Goal: Task Accomplishment & Management: Use online tool/utility

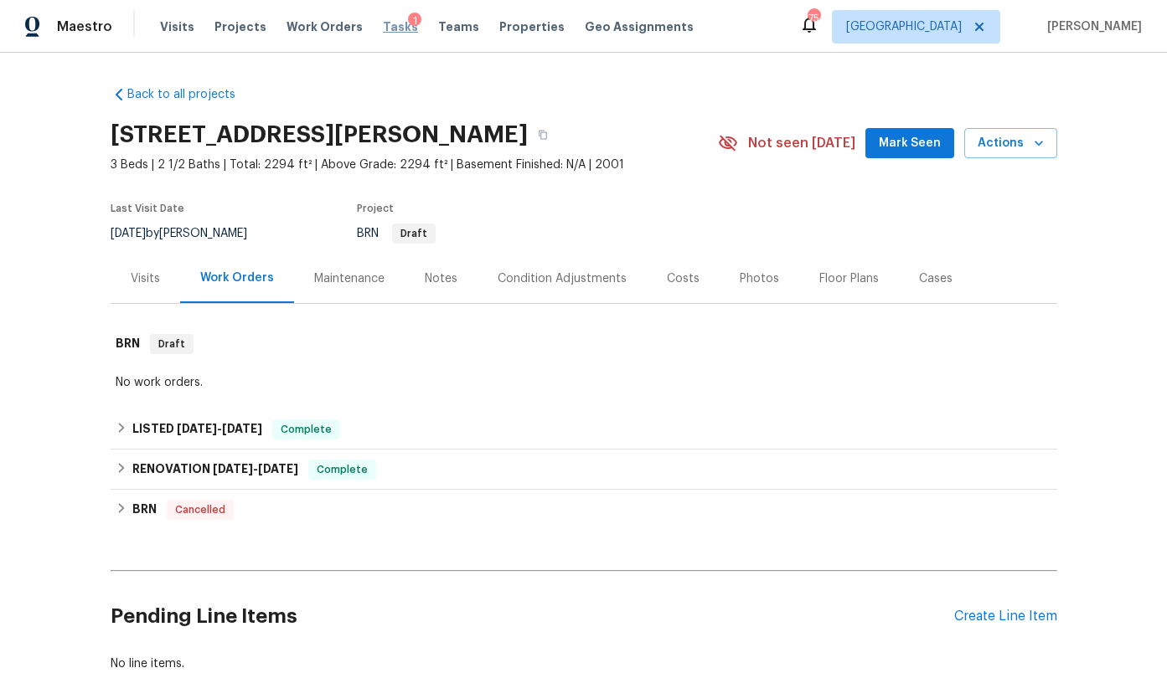
click at [383, 32] on div "Tasks 1" at bounding box center [400, 27] width 35 height 18
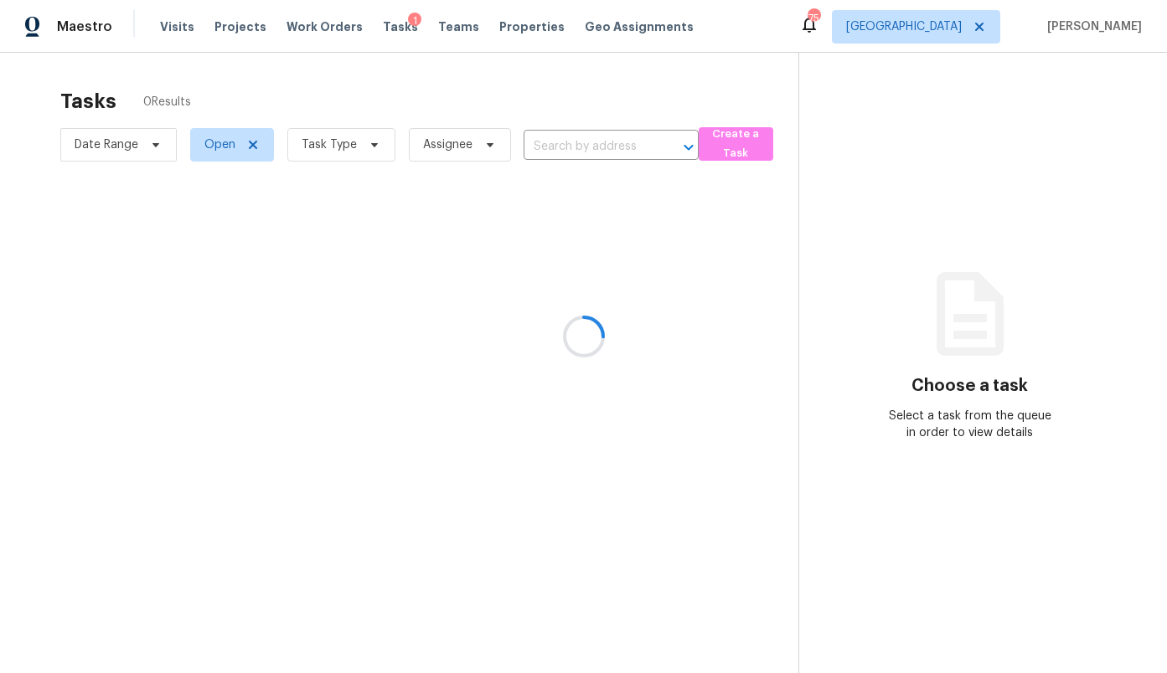
click at [946, 42] on div at bounding box center [583, 336] width 1167 height 673
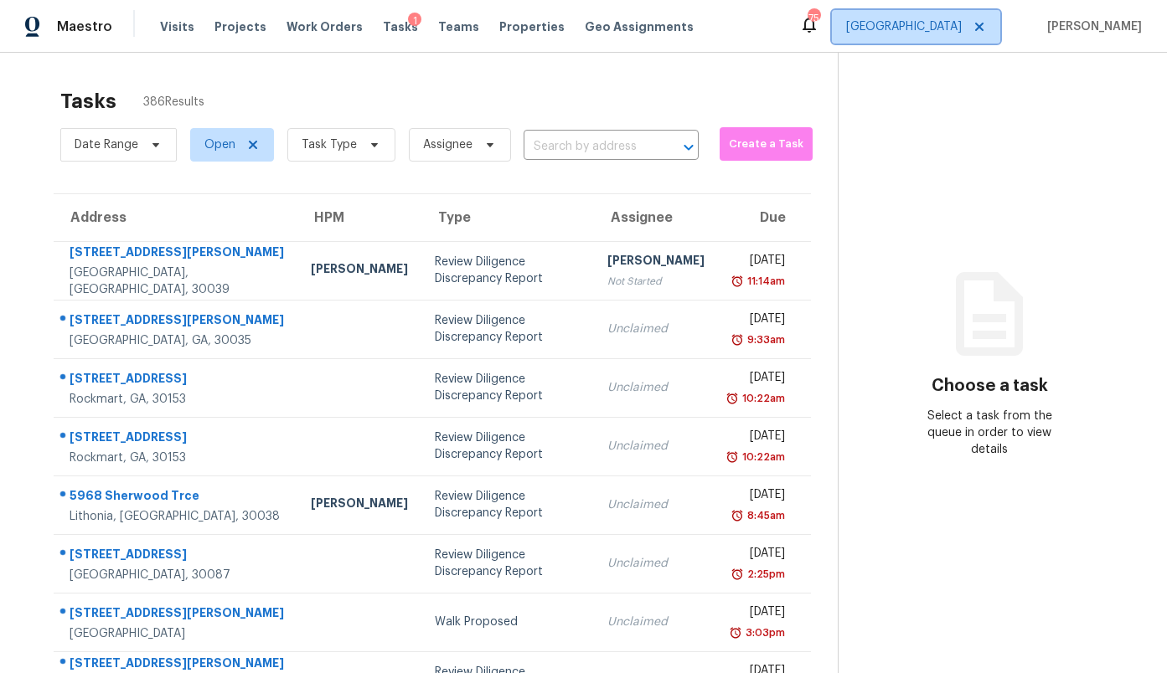
click at [945, 29] on span "[GEOGRAPHIC_DATA]" at bounding box center [904, 26] width 116 height 17
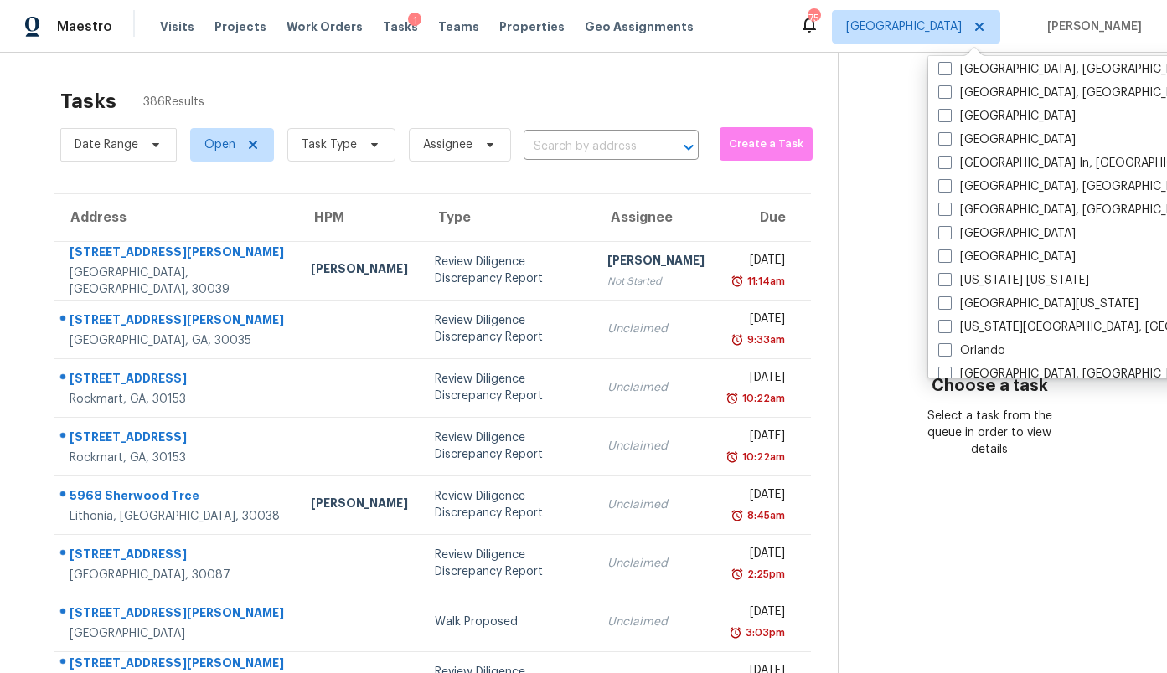
scroll to position [663, 0]
click at [993, 232] on label "[GEOGRAPHIC_DATA]" at bounding box center [1006, 232] width 137 height 17
click at [949, 232] on input "[GEOGRAPHIC_DATA]" at bounding box center [943, 229] width 11 height 11
checkbox input "true"
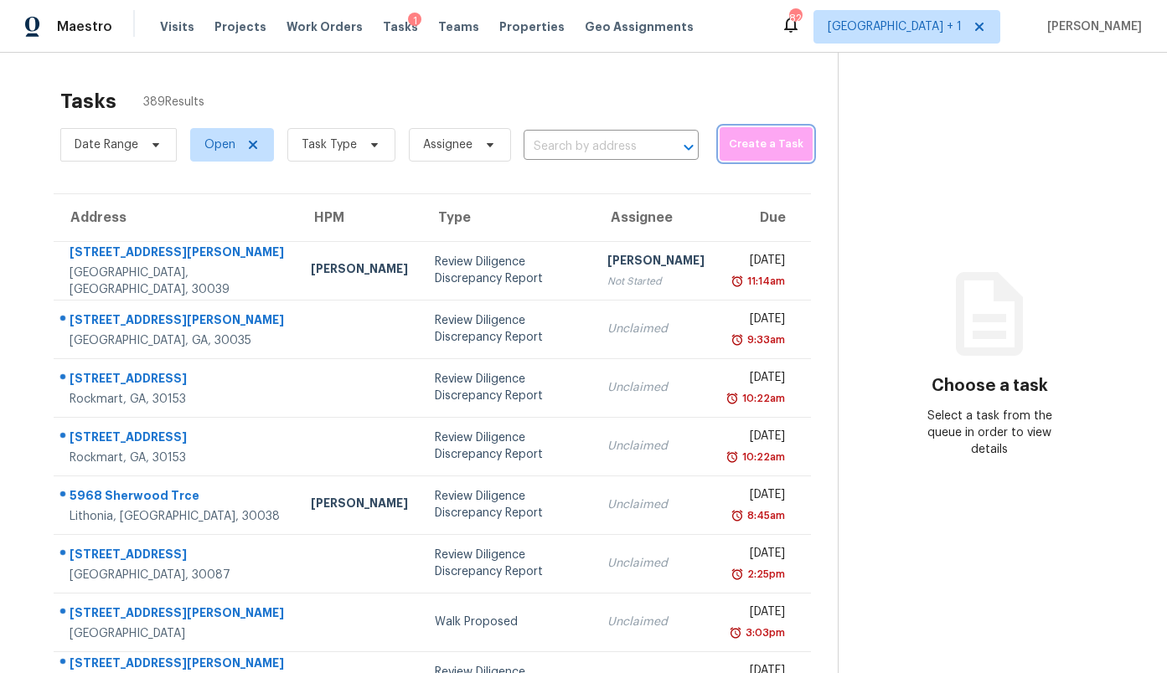
click at [728, 152] on span "Create a Task" at bounding box center [766, 144] width 76 height 19
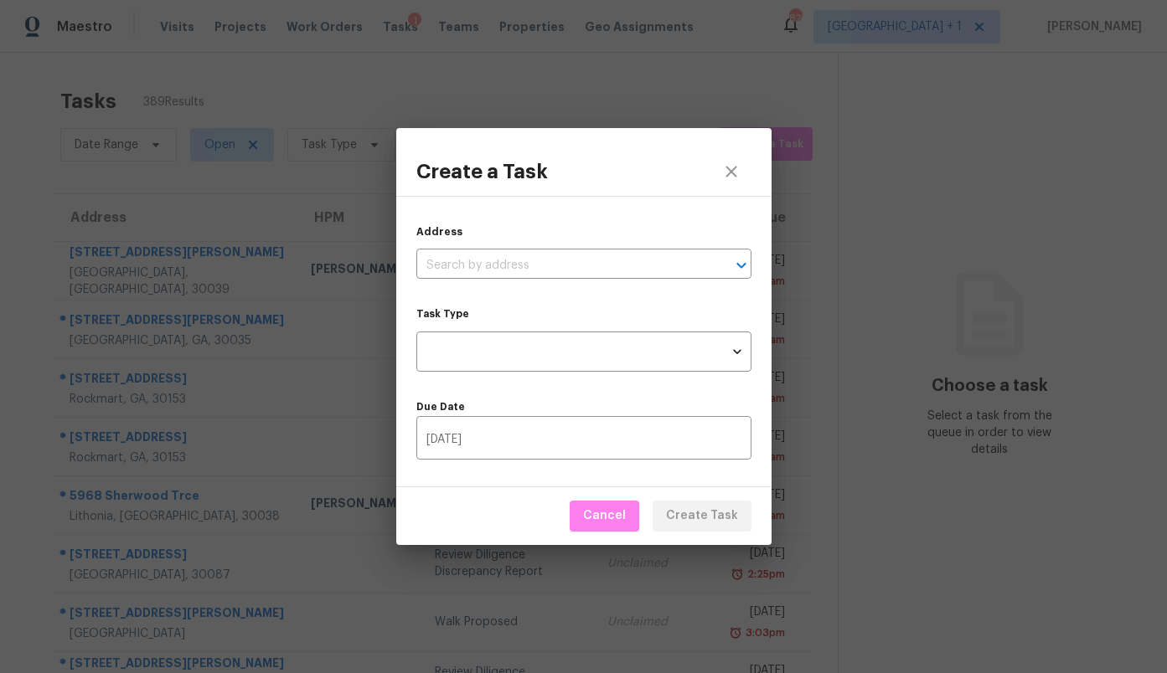
click at [573, 281] on div "Address ​ Task Type ​ Task Type Due Date [DATE] ​" at bounding box center [583, 342] width 375 height 292
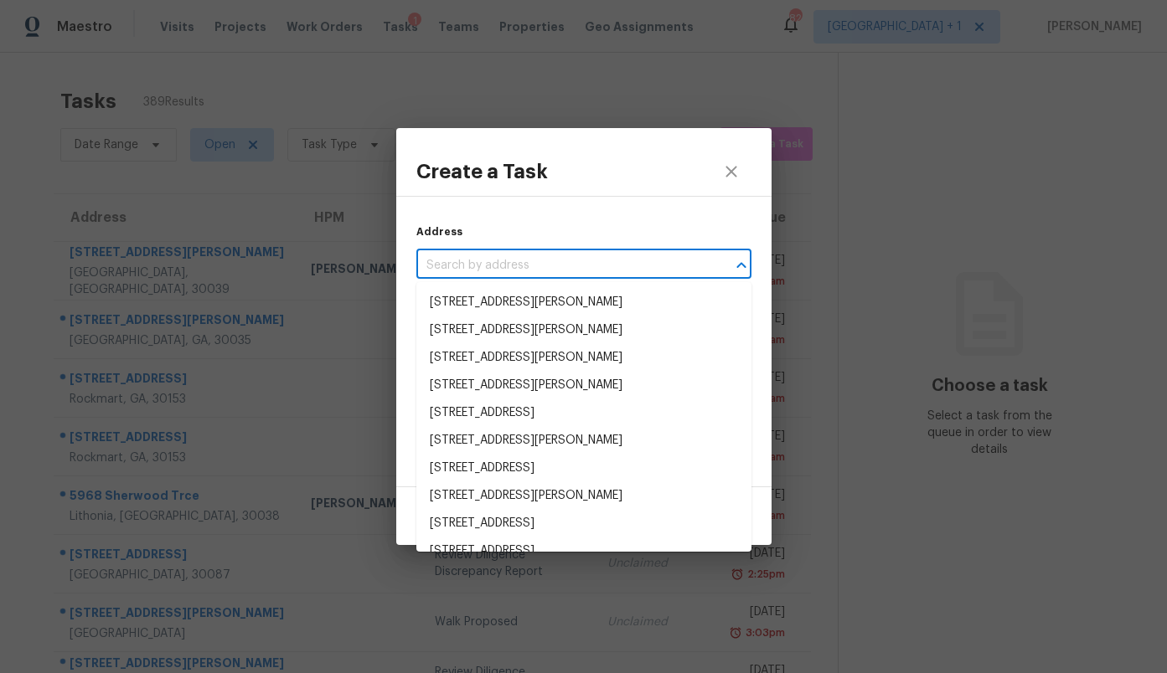
click at [573, 270] on input "text" at bounding box center [560, 266] width 288 height 26
paste input "[STREET_ADDRESS][PERSON_NAME][PERSON_NAME]"
type input "[STREET_ADDRESS][PERSON_NAME][PERSON_NAME]"
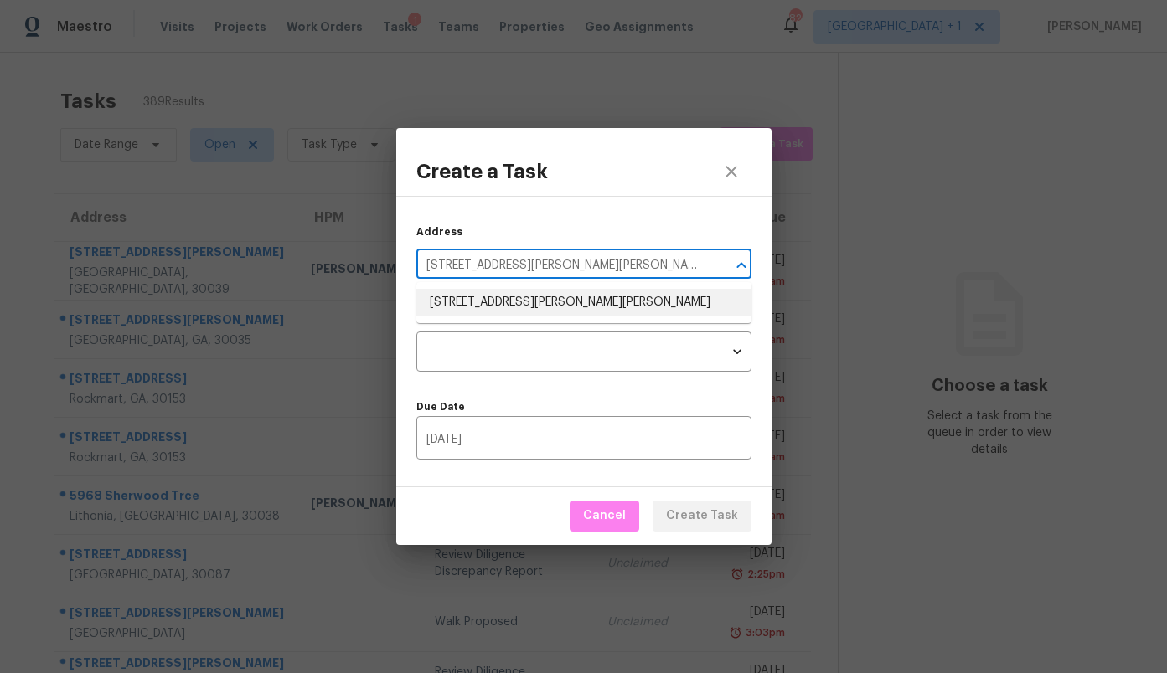
click at [554, 304] on li "[STREET_ADDRESS][PERSON_NAME][PERSON_NAME]" at bounding box center [583, 303] width 335 height 28
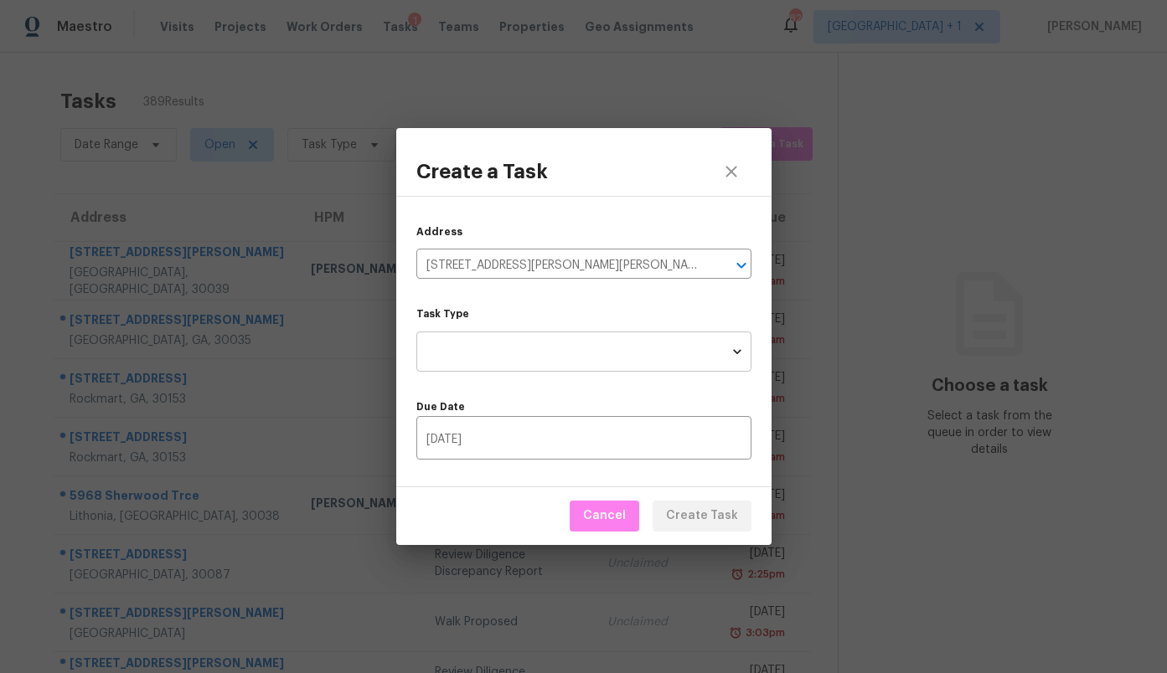
click at [542, 348] on body "Maestro Visits Projects Work Orders Tasks 1 Teams Properties Geo Assignments 82…" at bounding box center [583, 336] width 1167 height 673
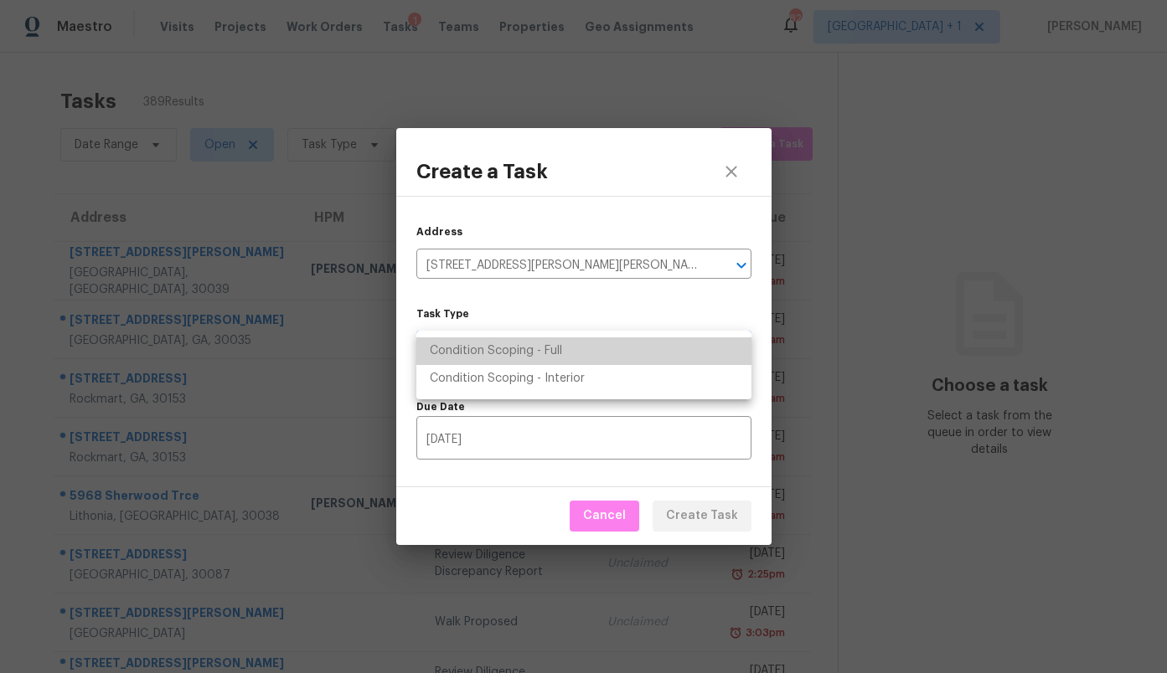
click at [542, 348] on li "Condition Scoping - Full" at bounding box center [583, 352] width 335 height 28
type input "virtual_full_assessment"
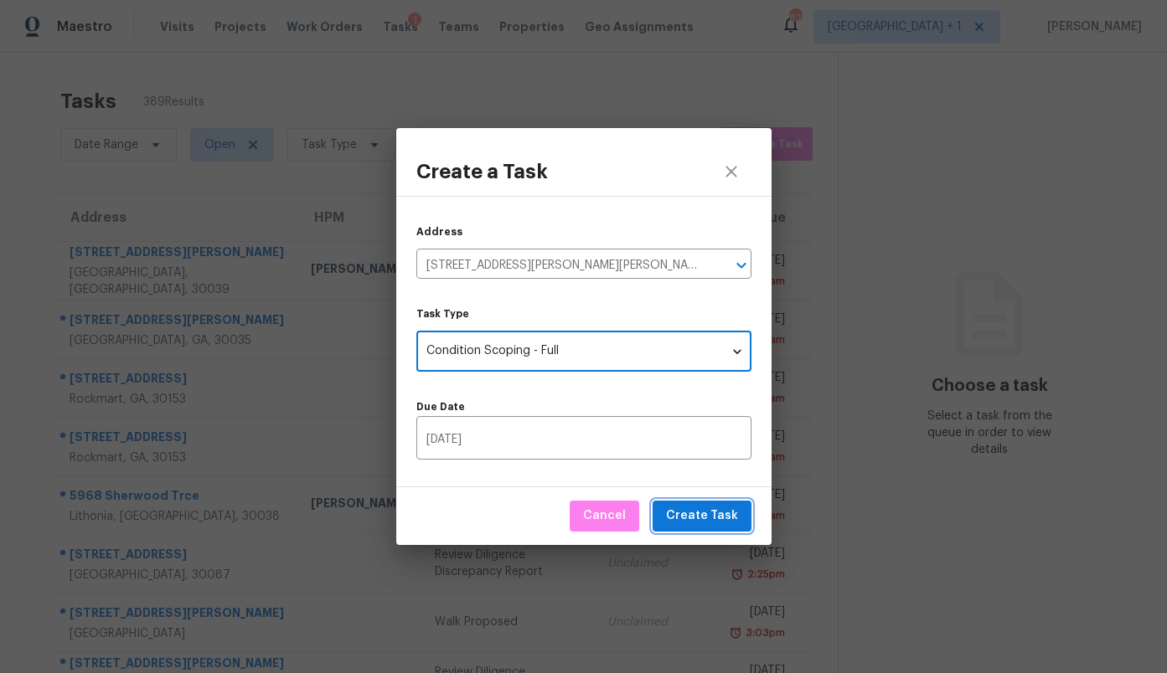
click at [706, 507] on span "Create Task" at bounding box center [702, 516] width 72 height 21
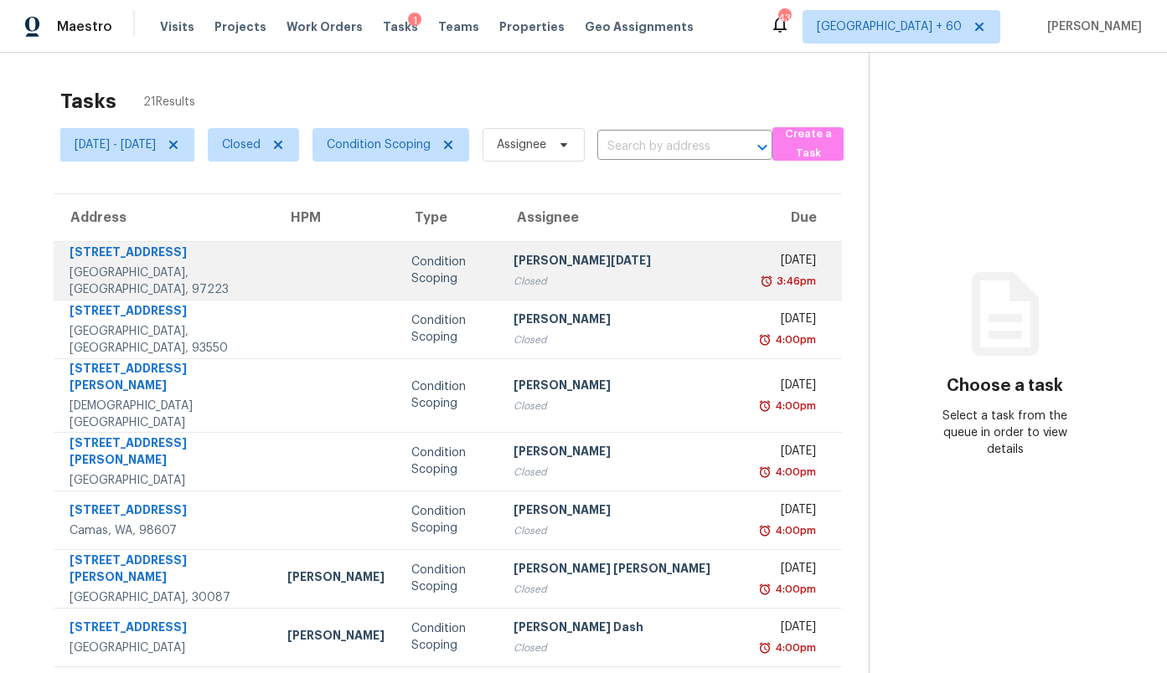
click at [550, 274] on div "Closed" at bounding box center [625, 281] width 224 height 17
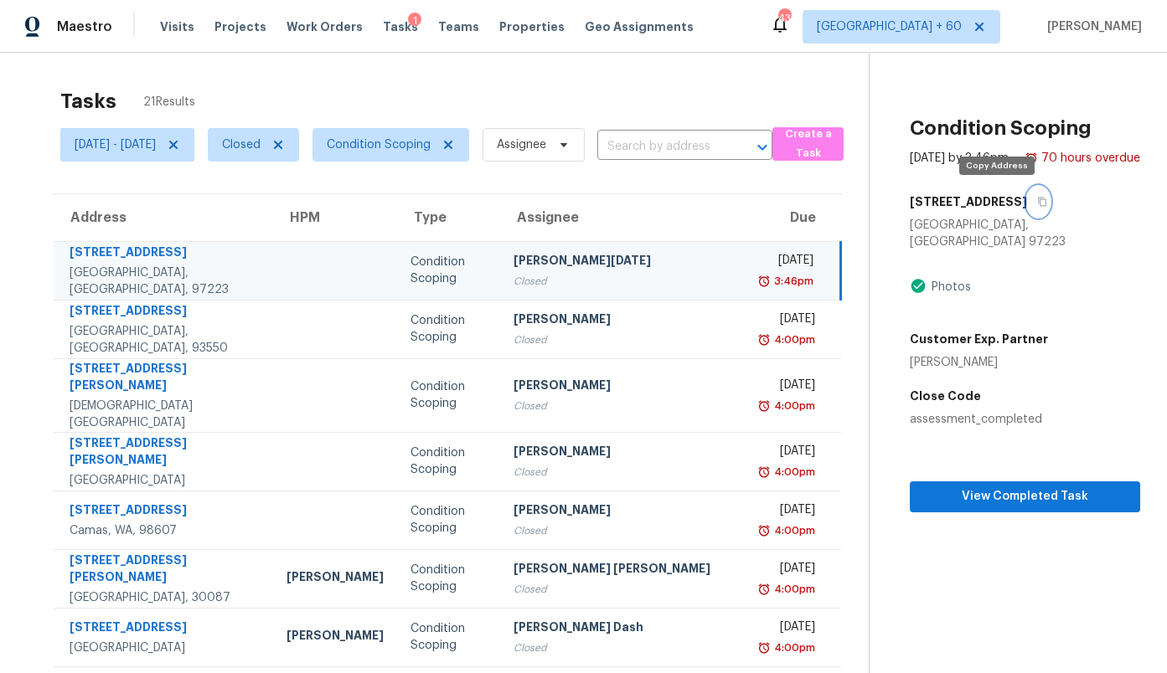
click at [1027, 193] on button "button" at bounding box center [1038, 202] width 23 height 30
